Goal: Information Seeking & Learning: Learn about a topic

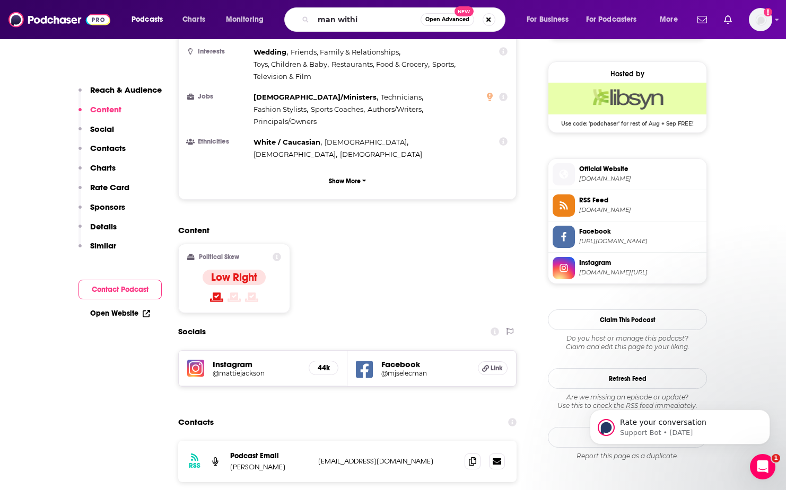
type input "man within"
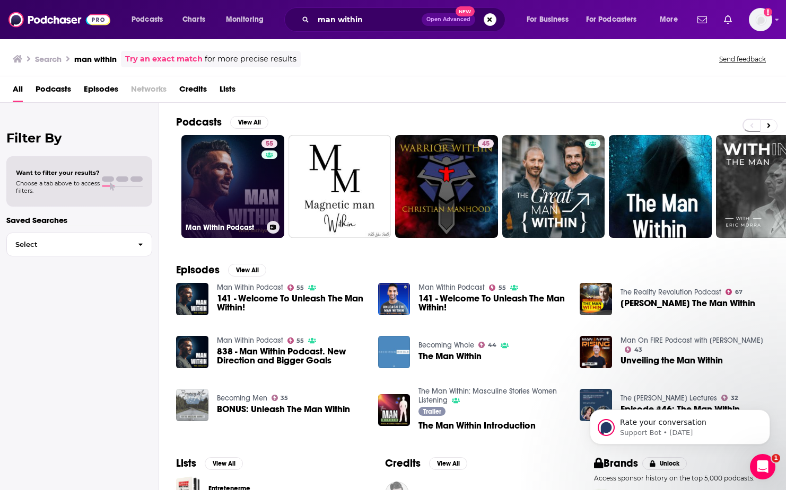
click at [262, 198] on div "55" at bounding box center [270, 180] width 19 height 82
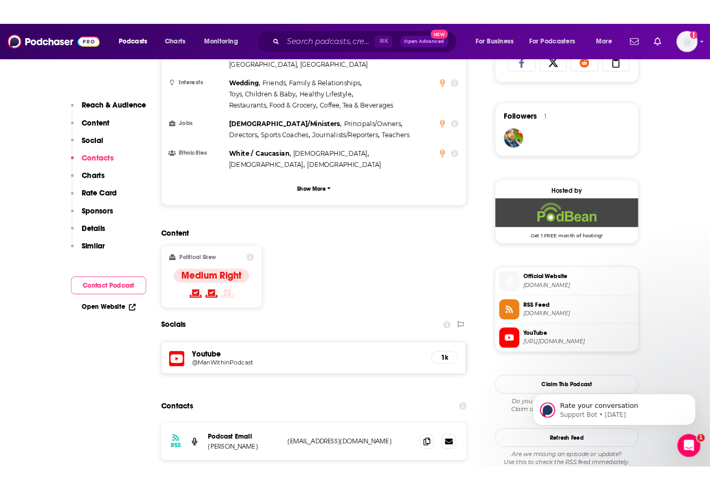
scroll to position [454, 0]
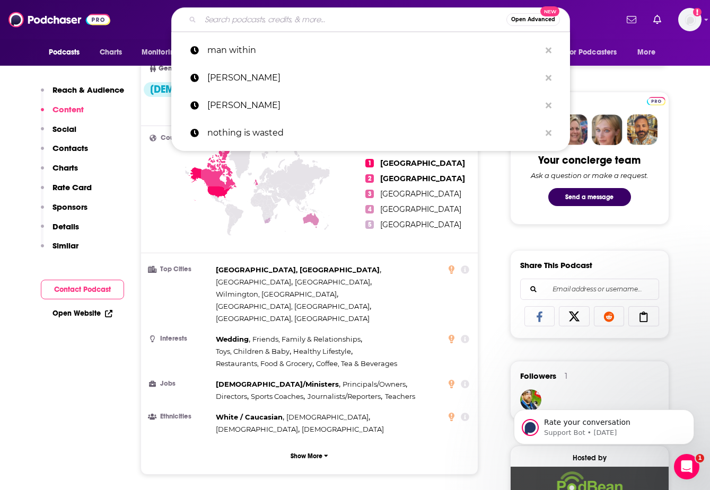
click at [244, 16] on input "Search podcasts, credits, & more..." at bounding box center [353, 19] width 306 height 17
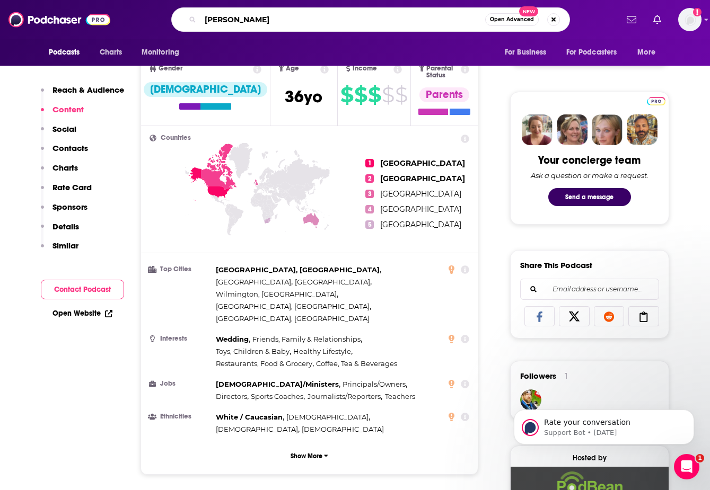
type input "[PERSON_NAME]"
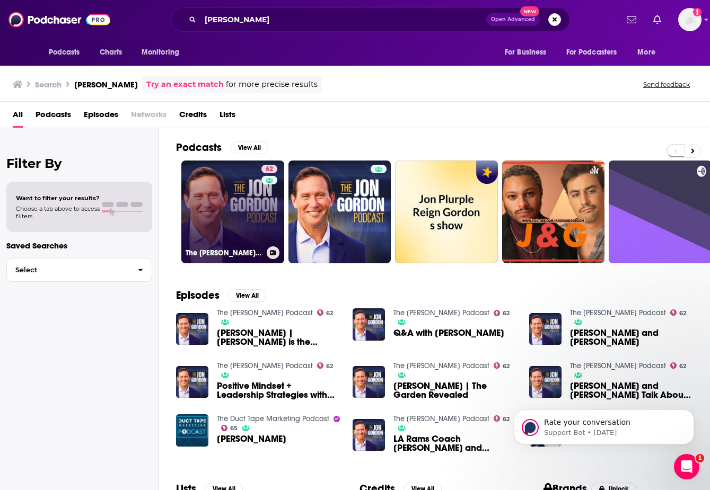
click at [231, 230] on link "62 The [PERSON_NAME] Podcast" at bounding box center [232, 212] width 103 height 103
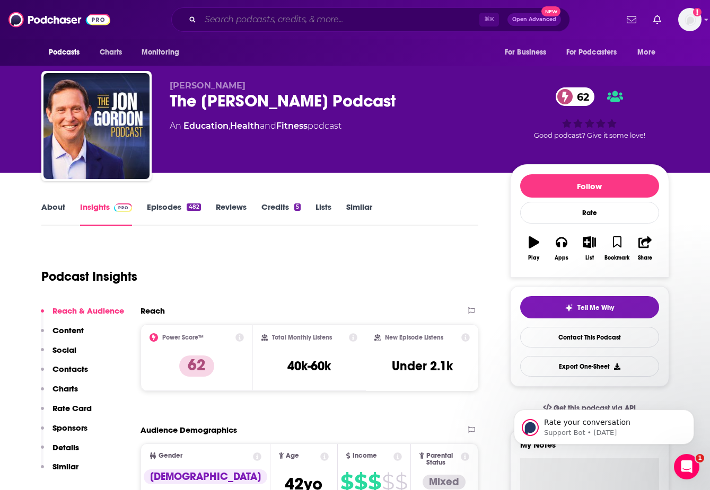
click at [224, 19] on input "Search podcasts, credits, & more..." at bounding box center [339, 19] width 279 height 17
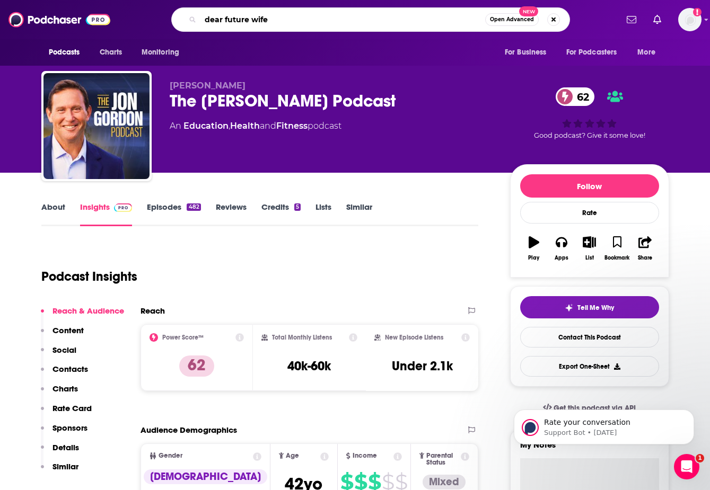
type input "dear future [PERSON_NAME]"
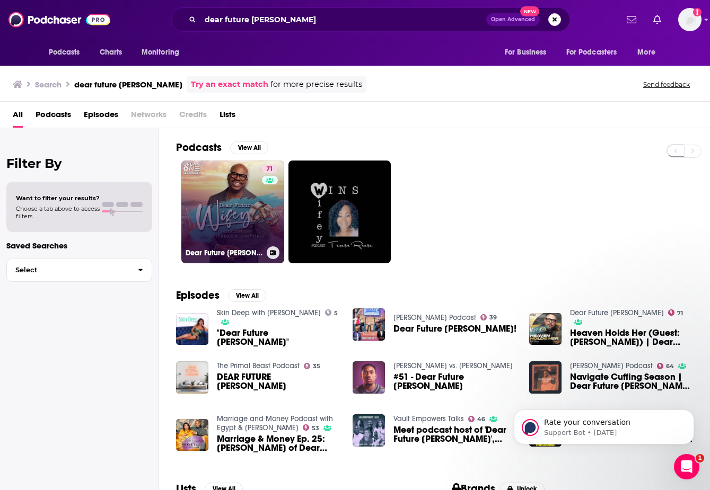
click at [212, 204] on link "71 Dear Future [PERSON_NAME]" at bounding box center [232, 212] width 103 height 103
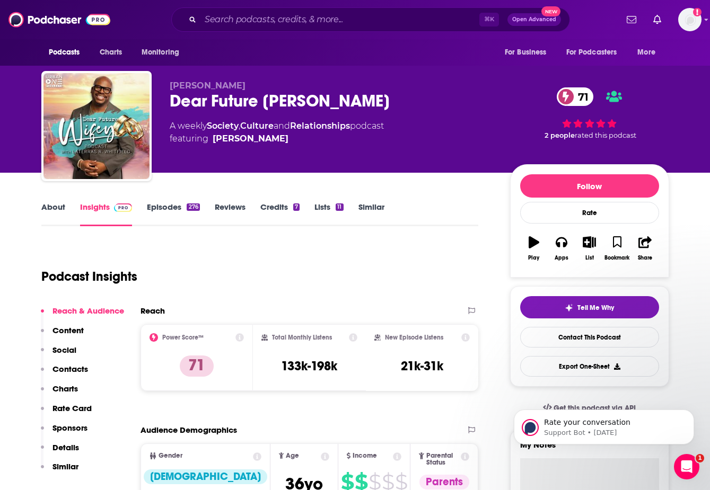
click at [338, 28] on div "⌘ K Open Advanced New" at bounding box center [370, 19] width 399 height 24
click at [358, 21] on input "Search podcasts, credits, & more..." at bounding box center [339, 19] width 279 height 17
